Goal: Information Seeking & Learning: Learn about a topic

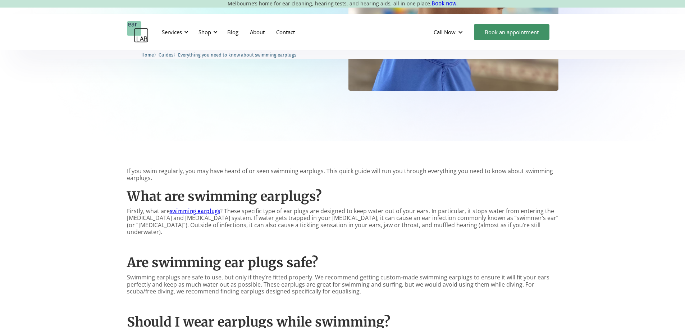
scroll to position [432, 0]
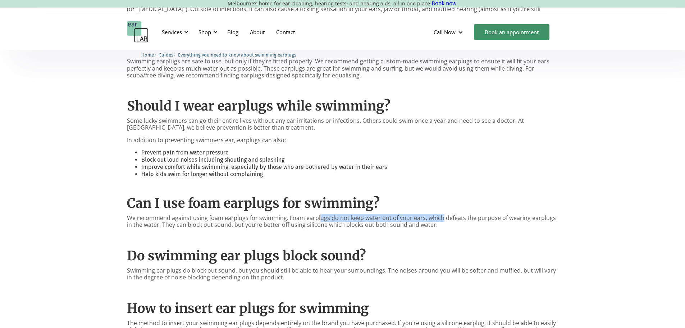
drag, startPoint x: 319, startPoint y: 213, endPoint x: 453, endPoint y: 208, distance: 133.2
click at [451, 214] on p "We recommend against using foam earplugs for swimming. Foam earplugs do not kee…" at bounding box center [343, 221] width 432 height 14
click at [446, 217] on p "We recommend against using foam earplugs for swimming. Foam earplugs do not kee…" at bounding box center [343, 221] width 432 height 14
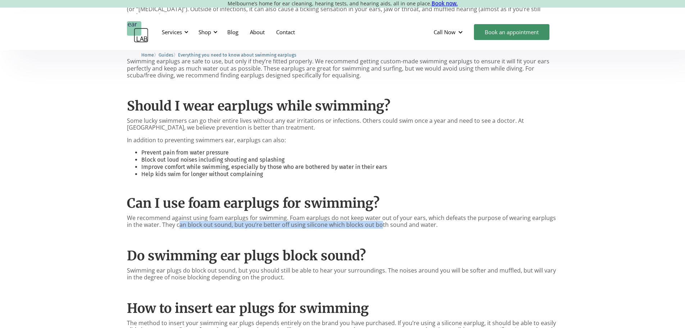
drag, startPoint x: 176, startPoint y: 218, endPoint x: 372, endPoint y: 218, distance: 196.0
click at [372, 218] on p "We recommend against using foam earplugs for swimming. Foam earplugs do not kee…" at bounding box center [343, 221] width 432 height 14
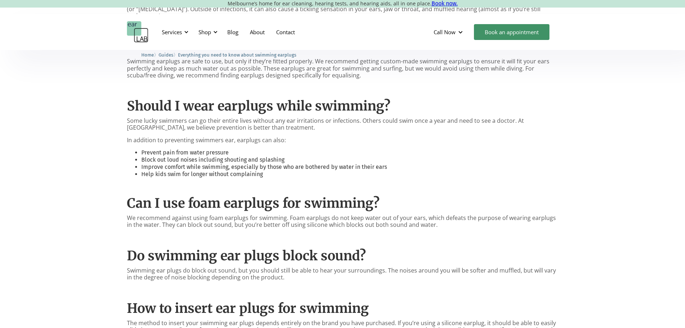
click at [258, 215] on p "We recommend against using foam earplugs for swimming. Foam earplugs do not kee…" at bounding box center [343, 221] width 432 height 14
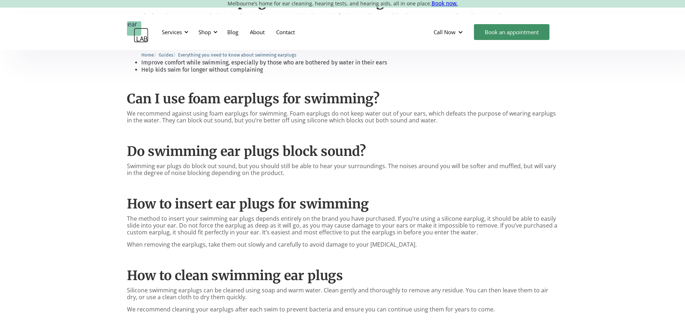
scroll to position [540, 0]
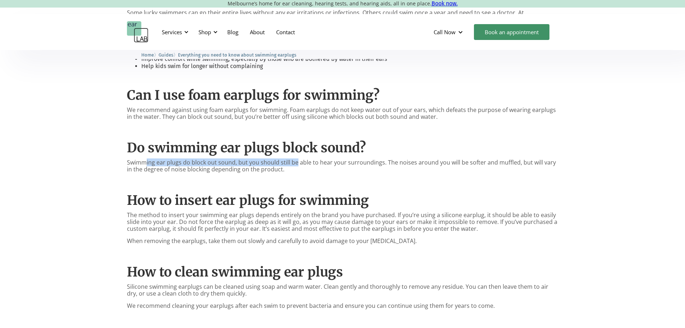
drag, startPoint x: 172, startPoint y: 154, endPoint x: 295, endPoint y: 154, distance: 123.0
click at [295, 159] on p "Swimming ear plugs do block out sound, but you should still be able to hear you…" at bounding box center [343, 166] width 432 height 14
click at [326, 165] on p "Swimming ear plugs do block out sound, but you should still be able to hear you…" at bounding box center [343, 166] width 432 height 14
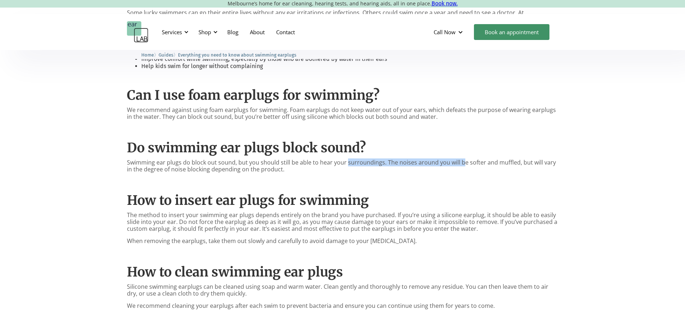
drag, startPoint x: 348, startPoint y: 155, endPoint x: 479, endPoint y: 155, distance: 131.3
click at [462, 159] on p "Swimming ear plugs do block out sound, but you should still be able to hear you…" at bounding box center [343, 166] width 432 height 14
drag, startPoint x: 541, startPoint y: 162, endPoint x: 318, endPoint y: 170, distance: 223.5
click at [539, 162] on p "Swimming ear plugs do block out sound, but you should still be able to hear you…" at bounding box center [343, 166] width 432 height 14
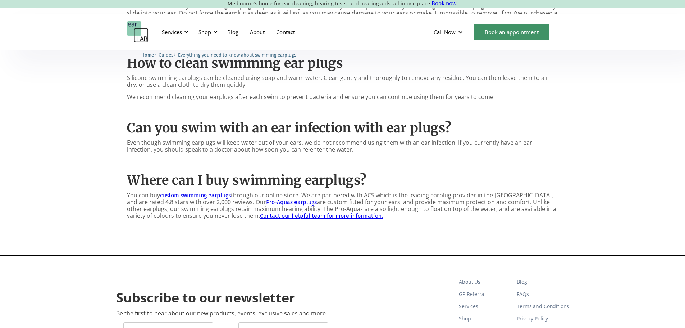
scroll to position [755, 0]
